Goal: Find specific page/section: Find specific page/section

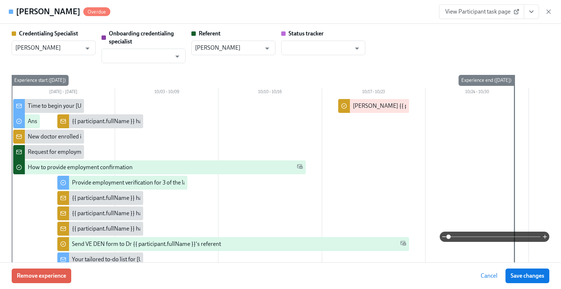
click at [542, 16] on div "View Participant task page" at bounding box center [495, 11] width 113 height 15
click at [550, 13] on icon "button" at bounding box center [549, 12] width 4 height 4
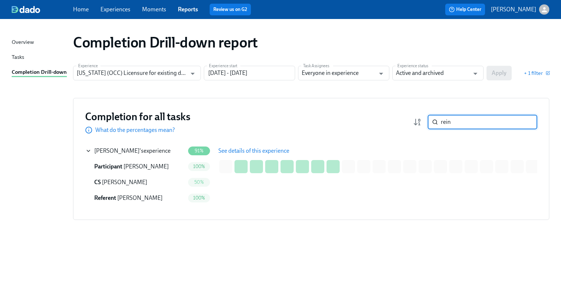
click at [525, 121] on input "rein" at bounding box center [489, 122] width 96 height 15
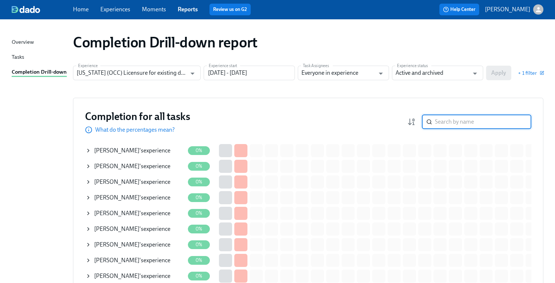
click at [449, 123] on input "search" at bounding box center [483, 122] width 96 height 15
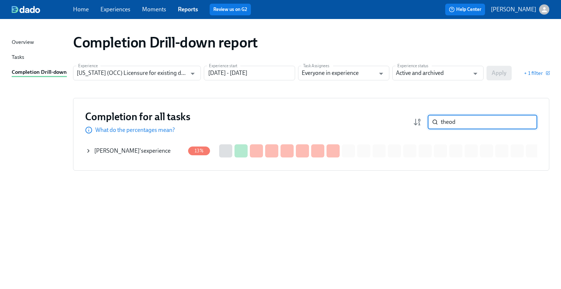
type input "theod"
click at [123, 151] on span "[PERSON_NAME]" at bounding box center [116, 150] width 45 height 7
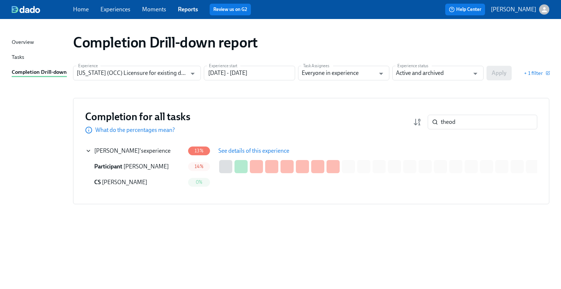
click at [229, 156] on button "See details of this experience" at bounding box center [253, 151] width 81 height 15
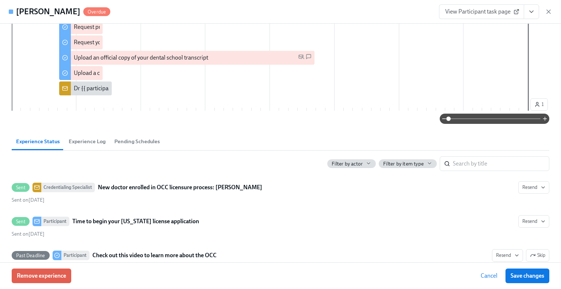
scroll to position [183, 0]
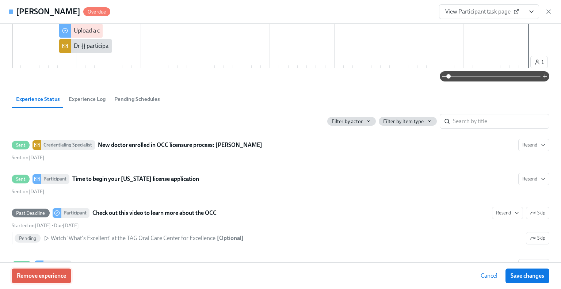
click at [55, 274] on span "Remove experience" at bounding box center [41, 275] width 49 height 7
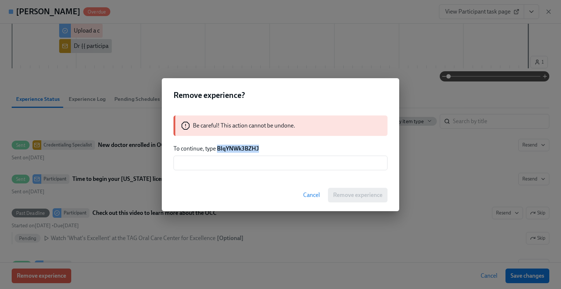
drag, startPoint x: 259, startPoint y: 147, endPoint x: 218, endPoint y: 148, distance: 40.2
click at [218, 148] on strong "BIqYNWk3BZHJ" at bounding box center [238, 148] width 42 height 7
copy strong "BIqYNWk3BZHJ"
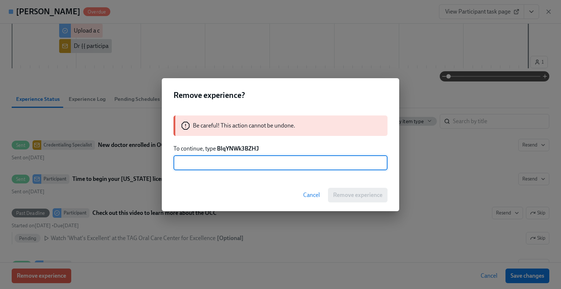
click at [234, 164] on input "text" at bounding box center [280, 163] width 214 height 15
paste input "BIqYNWk3BZHJ"
type input "BIqYNWk3BZHJ"
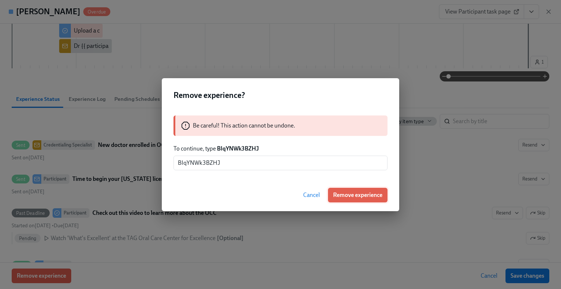
click at [344, 199] on button "Remove experience" at bounding box center [358, 195] width 60 height 15
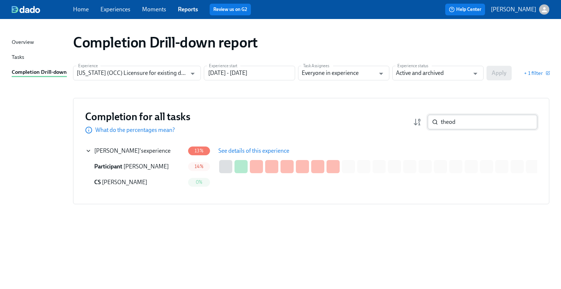
click at [491, 123] on input "theod" at bounding box center [489, 122] width 96 height 15
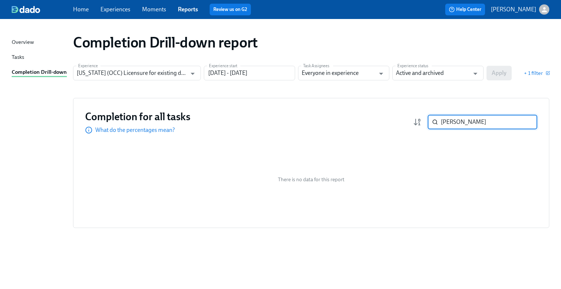
type input "[PERSON_NAME]"
click at [99, 65] on div "Completion Drill-down report Experience [US_STATE] (OCC) Licensure for existing…" at bounding box center [281, 150] width 538 height 244
click at [104, 73] on input "[US_STATE] (OCC) Licensure for existing doctors" at bounding box center [132, 73] width 110 height 15
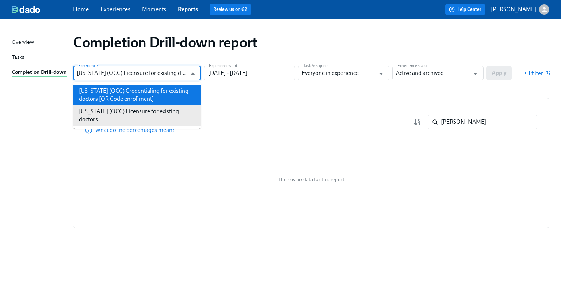
click at [124, 99] on li "[US_STATE] (OCC) Credentialing for existing doctors [QR Code enrollment]" at bounding box center [137, 95] width 128 height 20
type input "[US_STATE] (OCC) Credentialing for existing doctors [QR Code enrollment]"
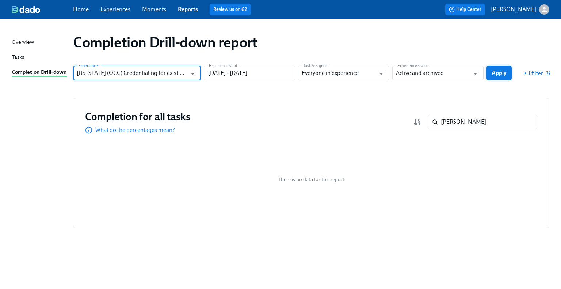
click at [492, 74] on span "Apply" at bounding box center [498, 72] width 15 height 7
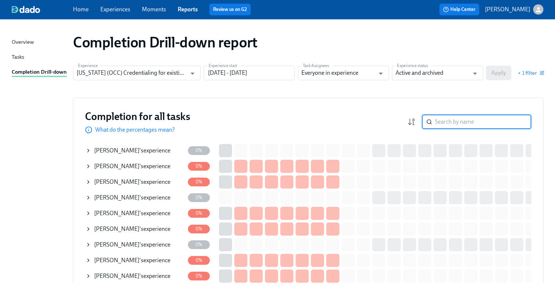
click at [459, 119] on input "search" at bounding box center [483, 122] width 96 height 15
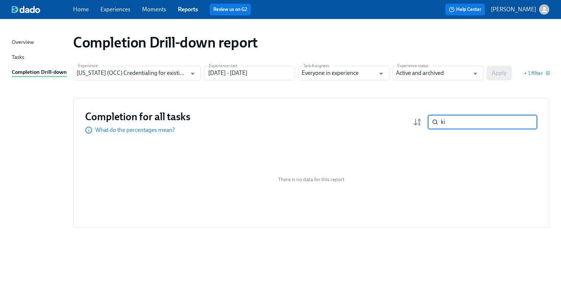
type input "k"
type input "p"
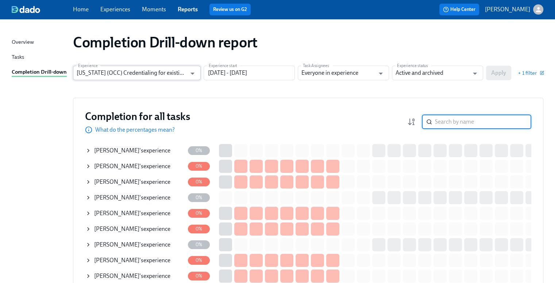
click at [168, 70] on input "[US_STATE] (OCC) Credentialing for existing doctors [QR Code enrollment]" at bounding box center [132, 73] width 110 height 15
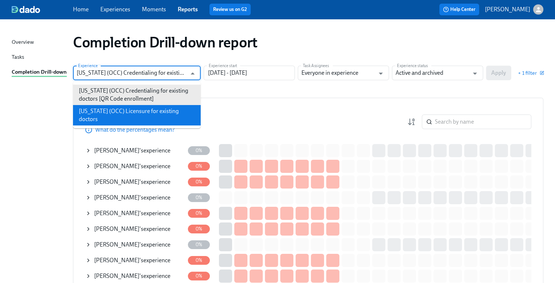
click at [146, 109] on li "[US_STATE] (OCC) Licensure for existing doctors" at bounding box center [137, 115] width 128 height 20
type input "[US_STATE] (OCC) Licensure for existing doctors"
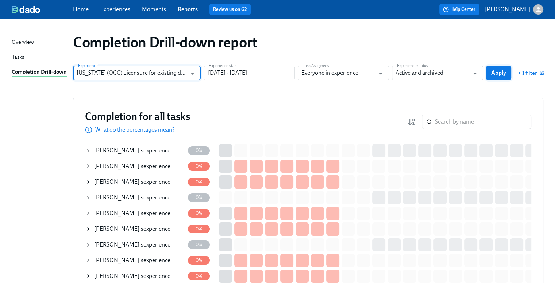
click at [504, 75] on span "Apply" at bounding box center [498, 72] width 15 height 7
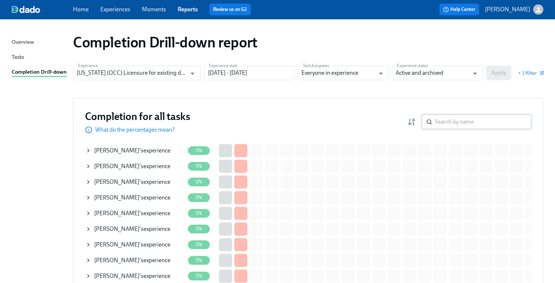
click at [463, 122] on input "search" at bounding box center [483, 122] width 96 height 15
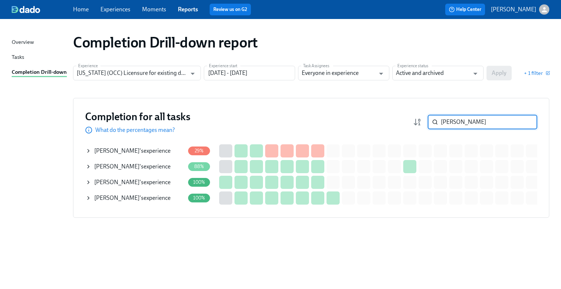
type input "[PERSON_NAME]"
